Goal: Information Seeking & Learning: Learn about a topic

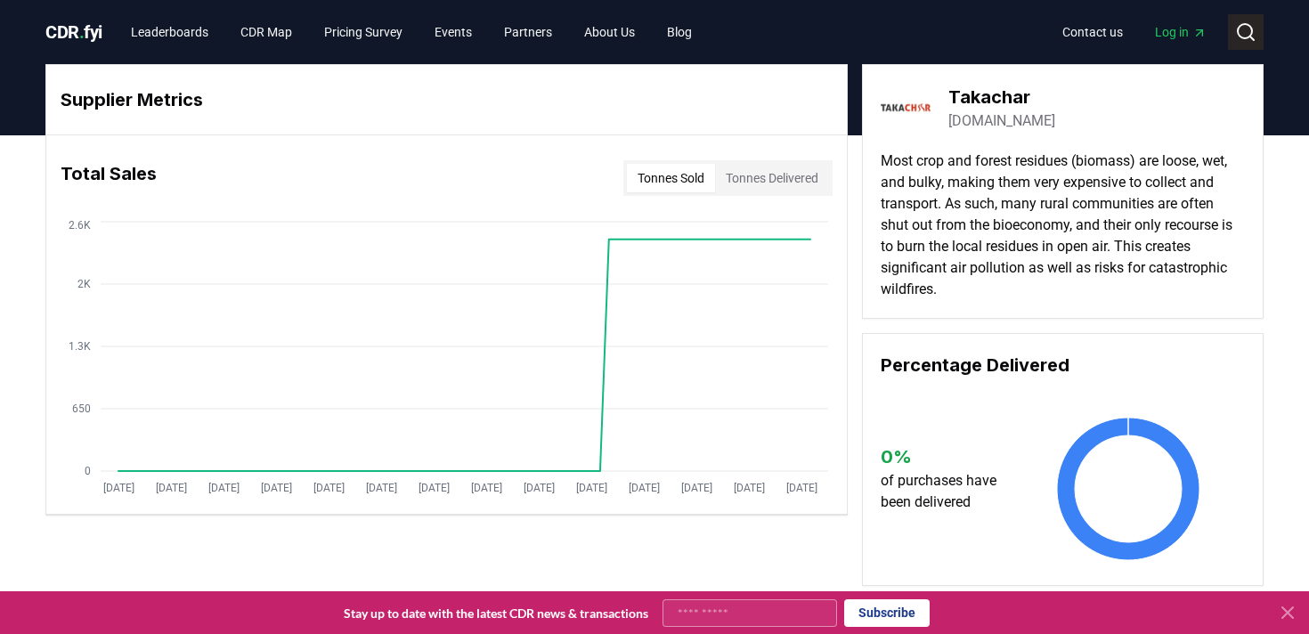
click at [1242, 34] on icon at bounding box center [1245, 31] width 21 height 21
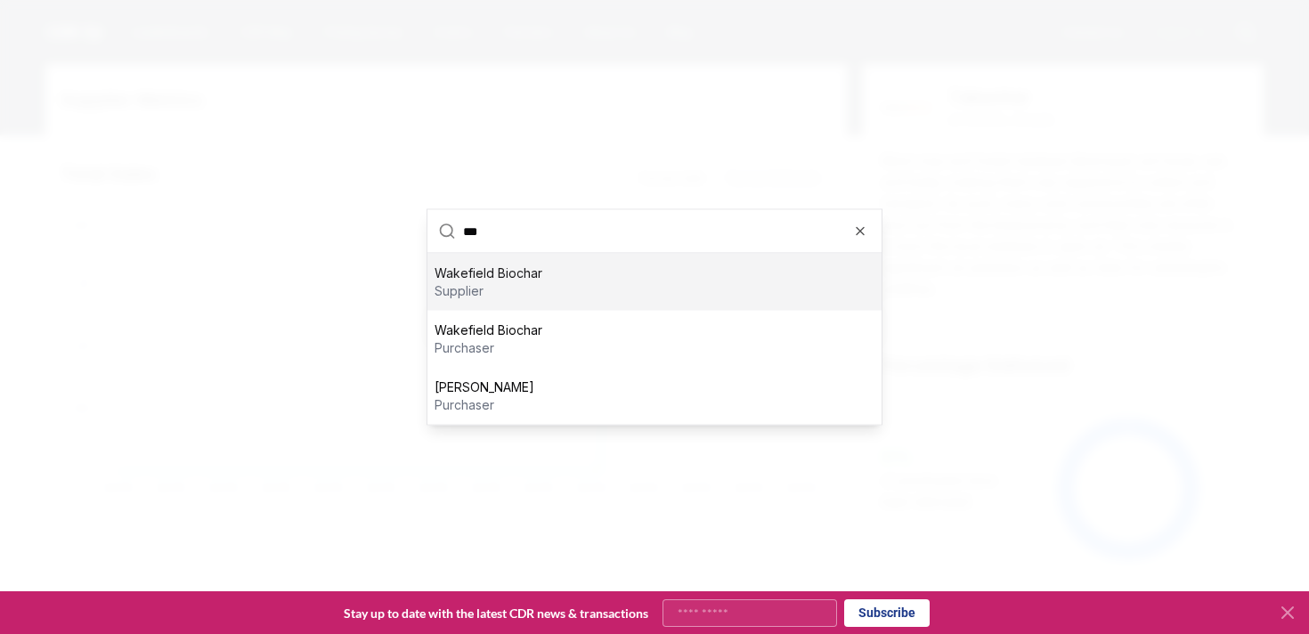
type input "***"
click at [549, 284] on div "Wakefield Biochar supplier" at bounding box center [654, 282] width 454 height 57
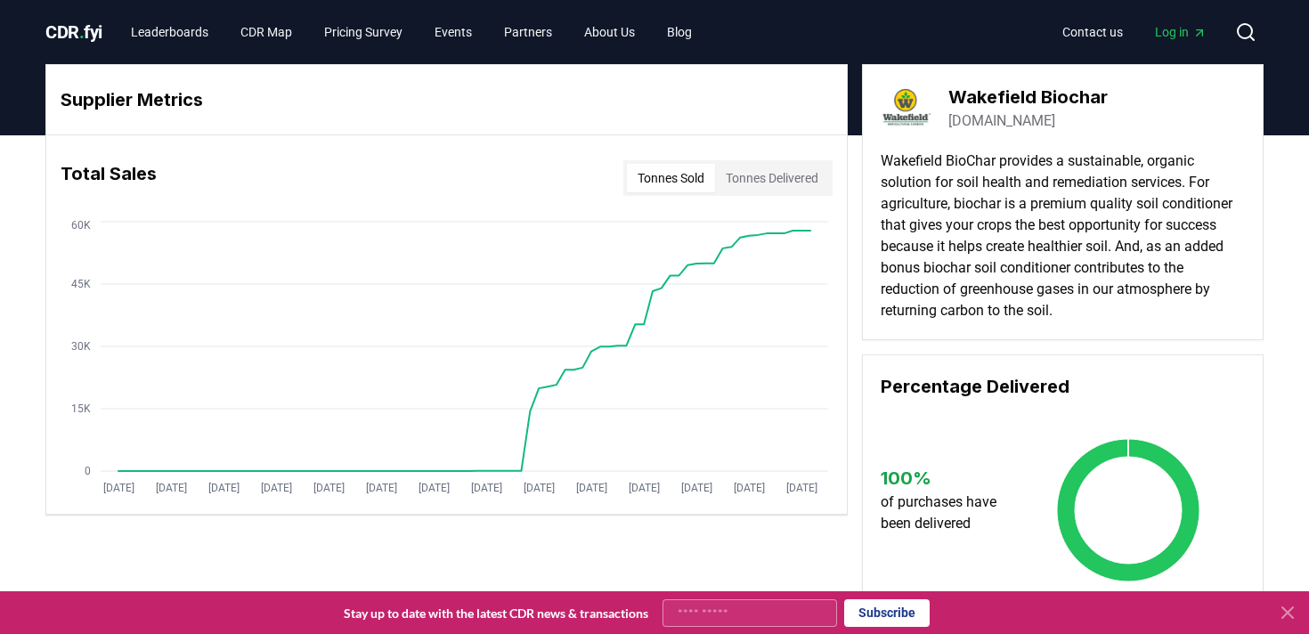
click at [771, 183] on button "Tonnes Delivered" at bounding box center [772, 178] width 114 height 28
click at [690, 179] on button "Tonnes Sold" at bounding box center [671, 178] width 88 height 28
click at [764, 183] on button "Tonnes Delivered" at bounding box center [772, 178] width 114 height 28
click at [764, 178] on button "Tonnes Delivered" at bounding box center [772, 178] width 114 height 28
click at [633, 185] on button "Tonnes Sold" at bounding box center [671, 178] width 88 height 28
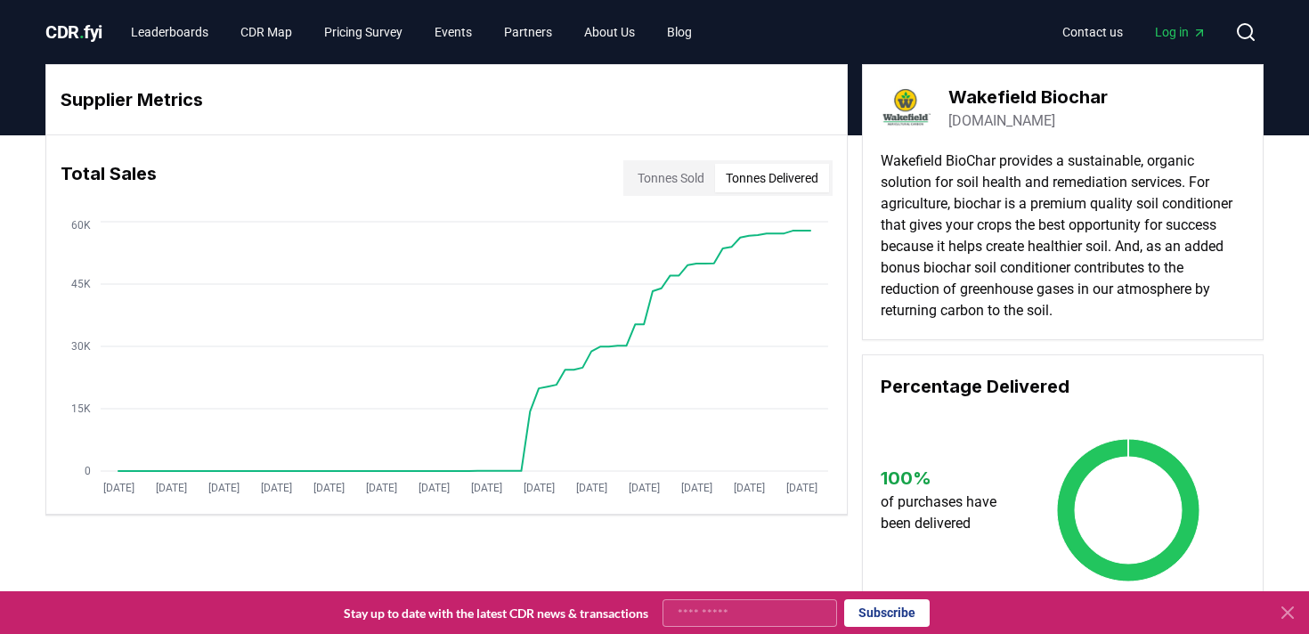
click at [765, 186] on button "Tonnes Delivered" at bounding box center [772, 178] width 114 height 28
click at [646, 185] on button "Tonnes Sold" at bounding box center [671, 178] width 88 height 28
click at [798, 184] on button "Tonnes Delivered" at bounding box center [772, 178] width 114 height 28
click at [174, 37] on link "Leaderboards" at bounding box center [170, 32] width 106 height 32
